Goal: Task Accomplishment & Management: Manage account settings

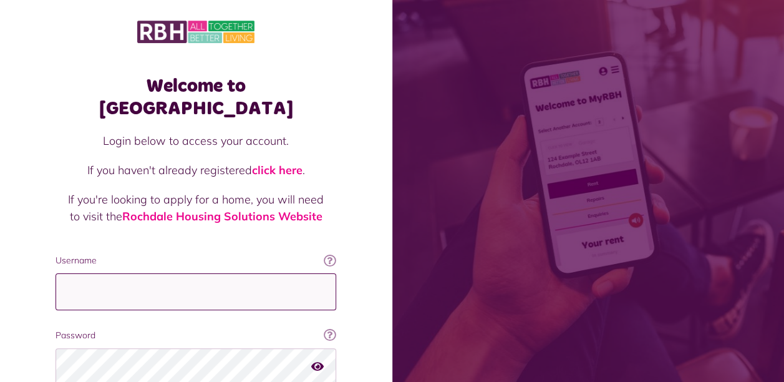
click at [96, 273] on input "Username" at bounding box center [196, 291] width 281 height 37
type input "**********"
click at [318, 360] on icon "button" at bounding box center [317, 365] width 12 height 11
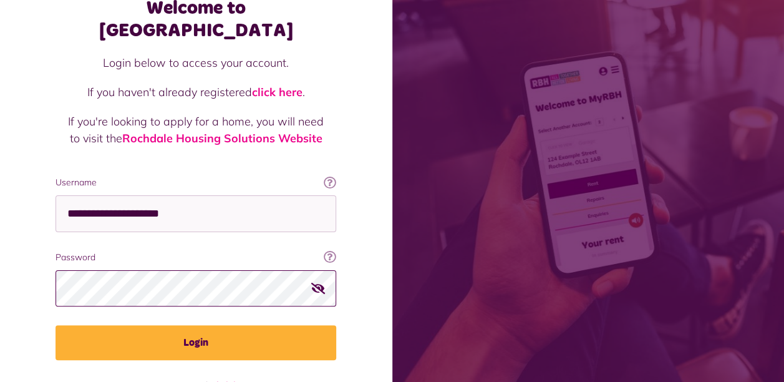
scroll to position [97, 0]
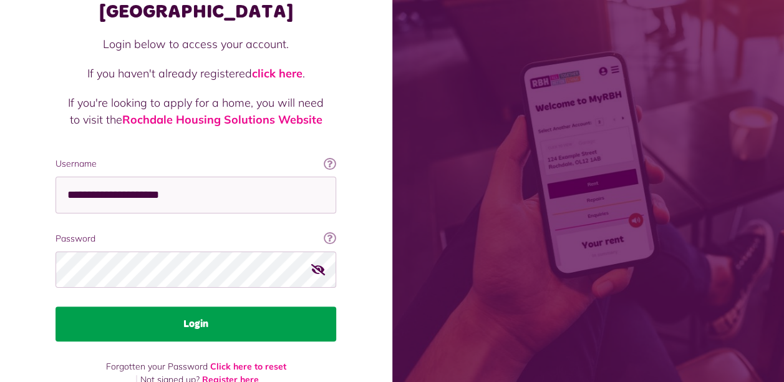
click at [226, 306] on button "Login" at bounding box center [196, 323] width 281 height 35
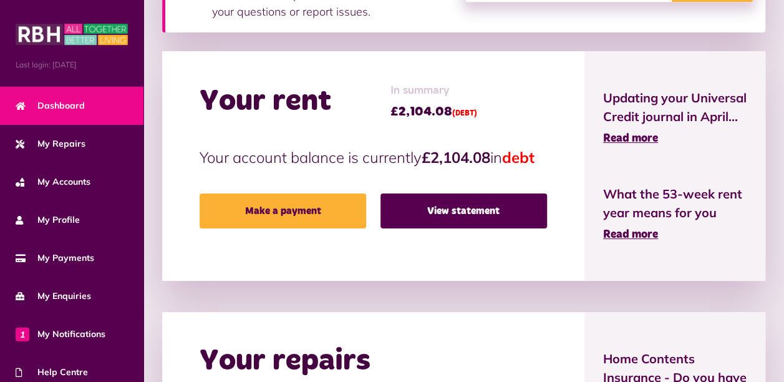
scroll to position [352, 0]
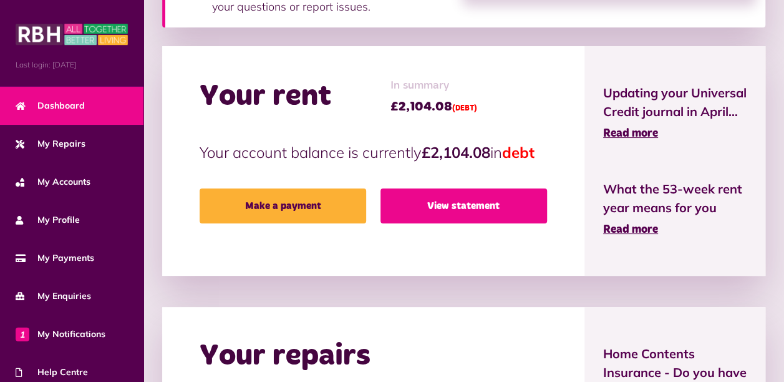
click at [487, 223] on link "View statement" at bounding box center [464, 205] width 167 height 35
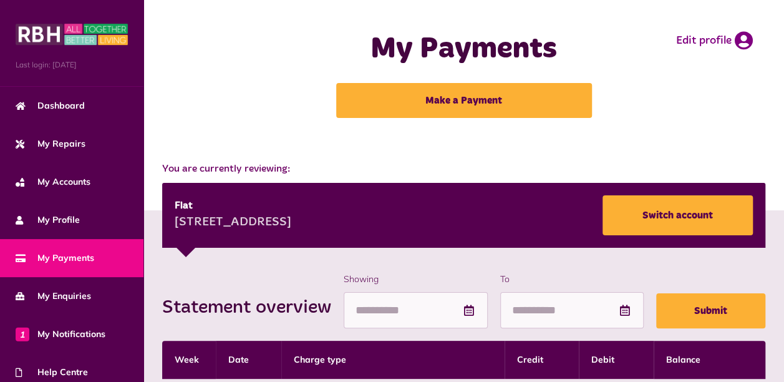
click at [299, 59] on div "My Payments Make a Payment Edit profile" at bounding box center [464, 74] width 616 height 124
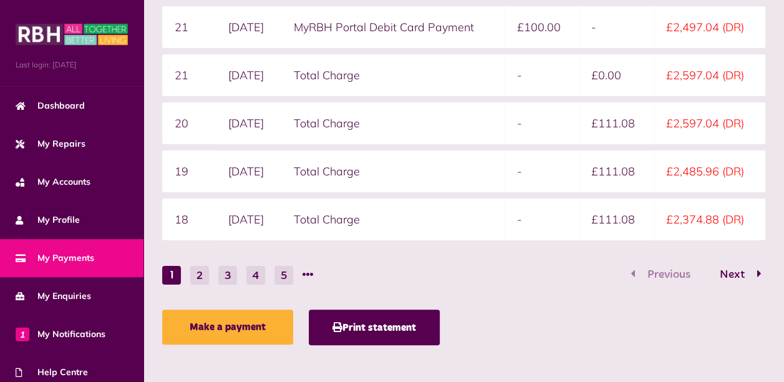
scroll to position [432, 0]
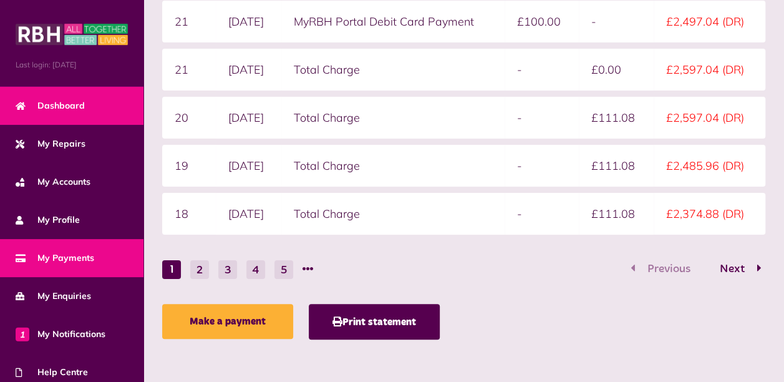
click at [84, 109] on span "Dashboard" at bounding box center [50, 105] width 69 height 13
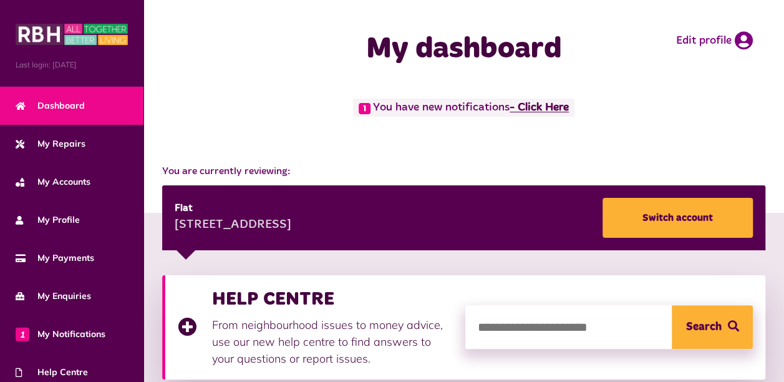
click at [525, 102] on link "- Click Here" at bounding box center [539, 107] width 59 height 11
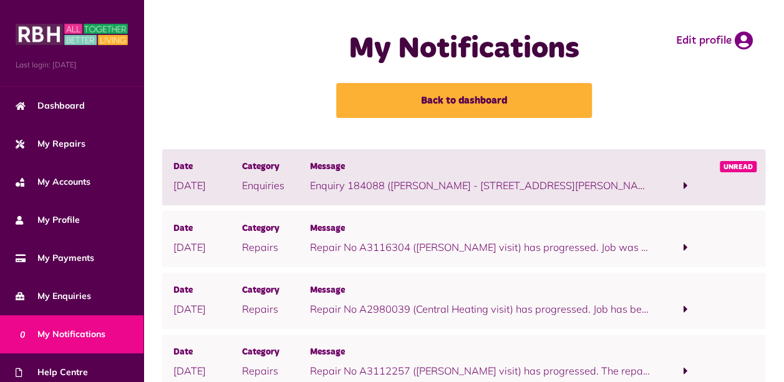
click at [512, 168] on span "Message" at bounding box center [481, 167] width 342 height 14
click at [685, 182] on span at bounding box center [686, 185] width 4 height 11
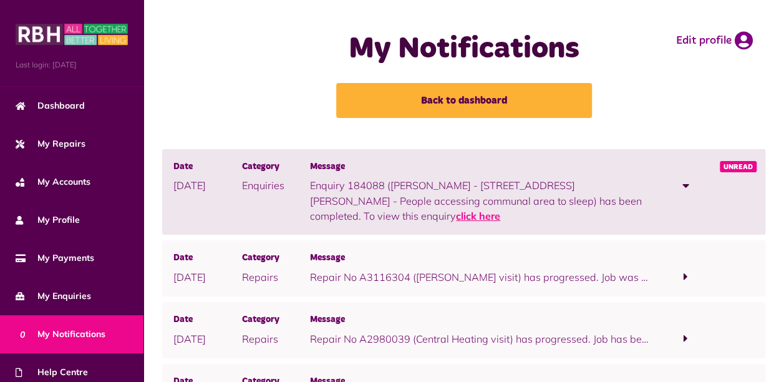
click at [500, 210] on link "click here" at bounding box center [478, 216] width 44 height 12
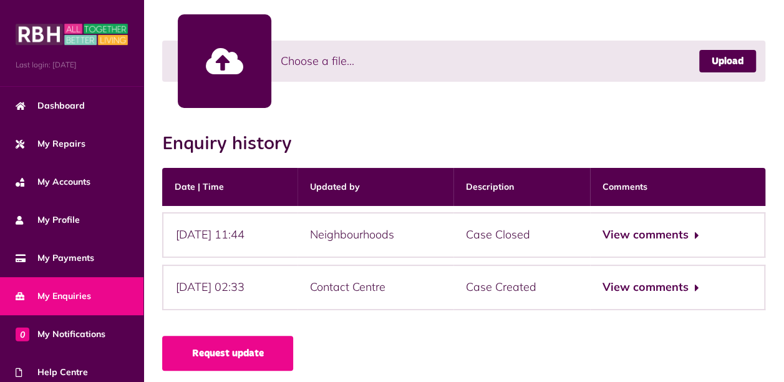
scroll to position [797, 0]
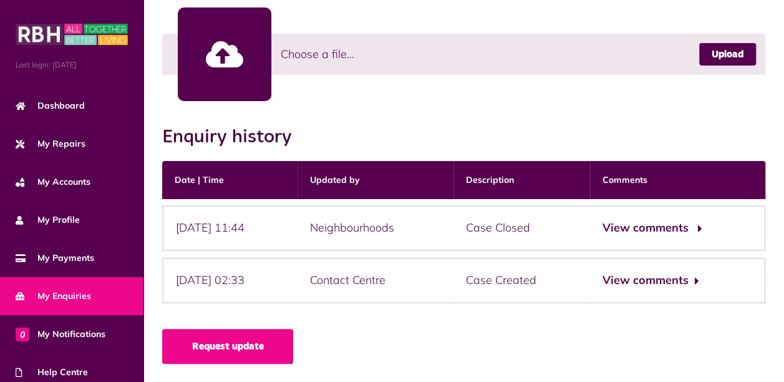
click at [656, 225] on button "View comments" at bounding box center [651, 228] width 97 height 18
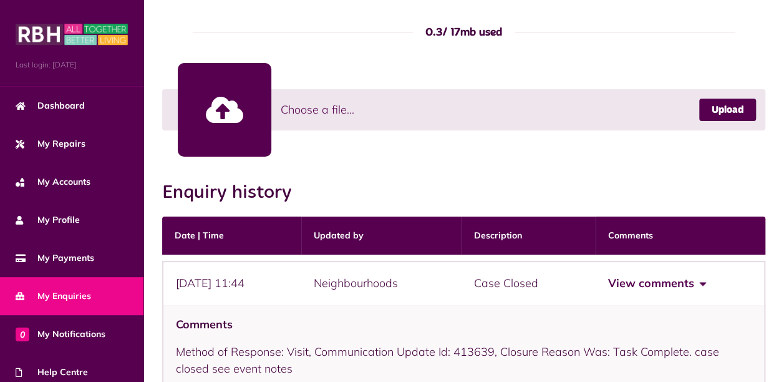
scroll to position [735, 0]
